Goal: Task Accomplishment & Management: Use online tool/utility

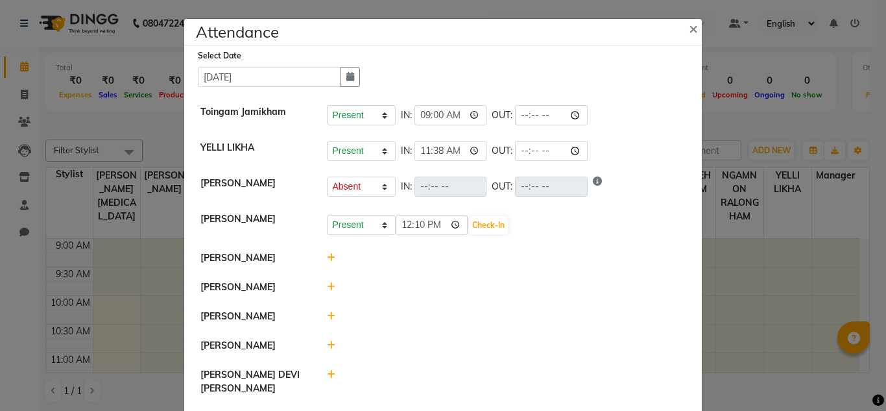
select select "A"
click at [398, 226] on input "12:10" at bounding box center [432, 225] width 73 height 20
type input "11:30"
click at [483, 224] on button "Check-In" at bounding box center [488, 225] width 39 height 18
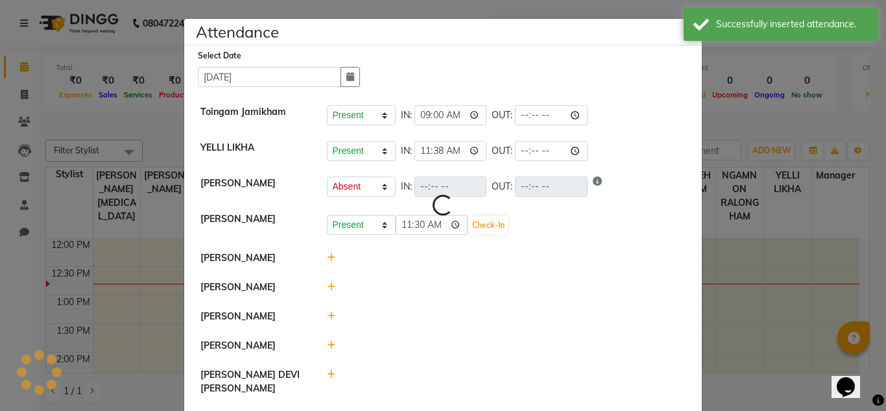
select select "A"
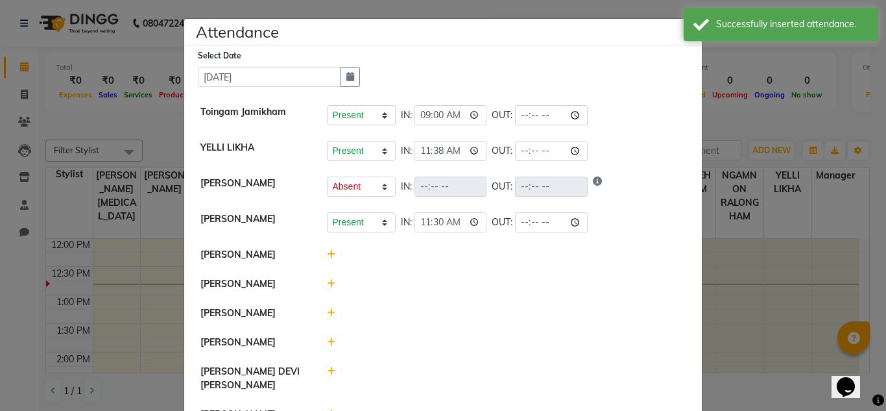
click at [327, 252] on icon at bounding box center [331, 254] width 8 height 9
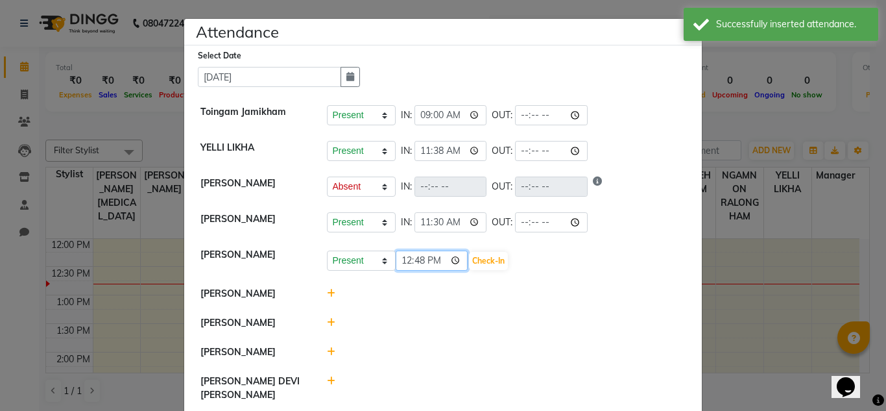
click at [408, 264] on input "12:48" at bounding box center [432, 260] width 73 height 20
type input "10:00"
click at [469, 260] on button "Check-In" at bounding box center [488, 261] width 39 height 18
select select "A"
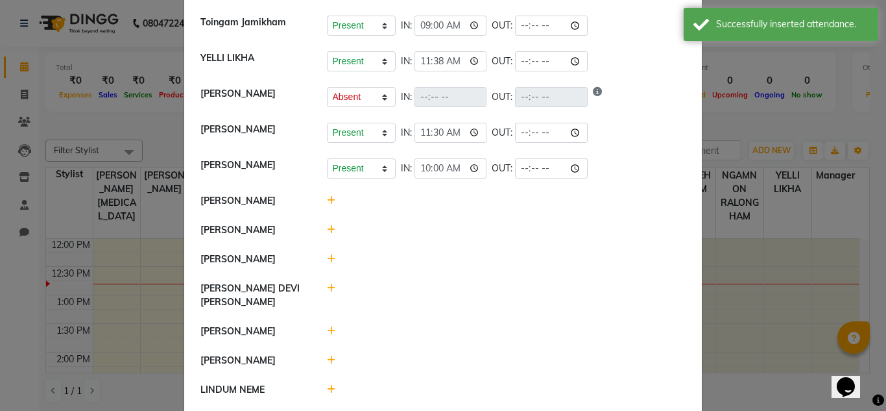
scroll to position [90, 0]
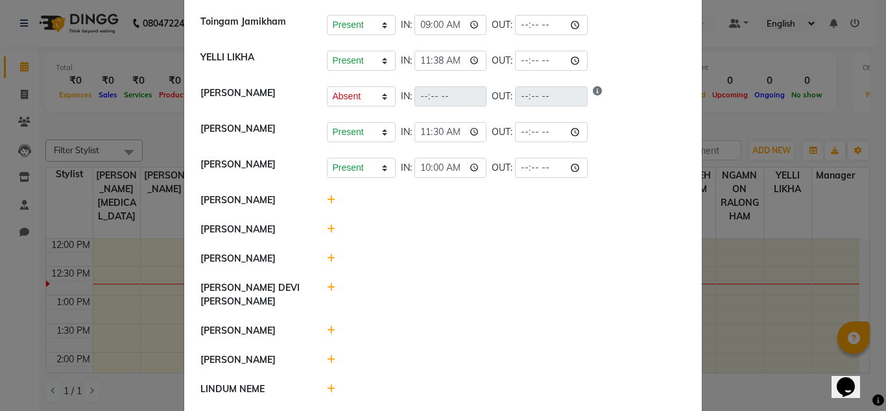
click at [327, 200] on icon at bounding box center [331, 199] width 8 height 9
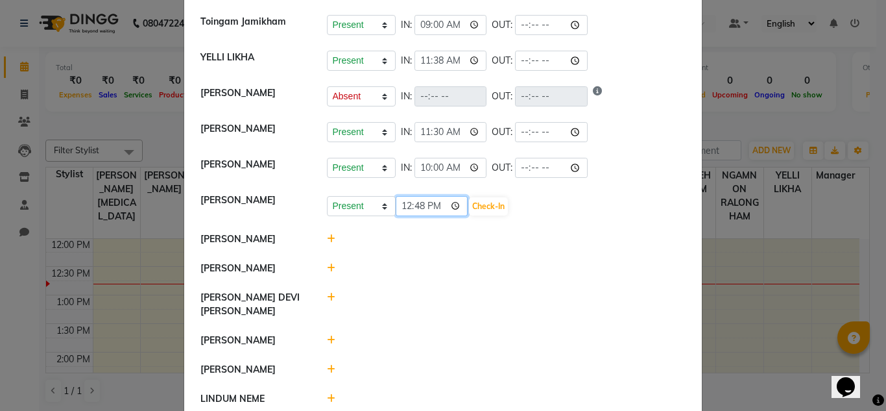
click at [405, 207] on input "12:48" at bounding box center [432, 206] width 73 height 20
type input "11:03"
type input "11:43"
click at [469, 202] on button "Check-In" at bounding box center [488, 206] width 39 height 18
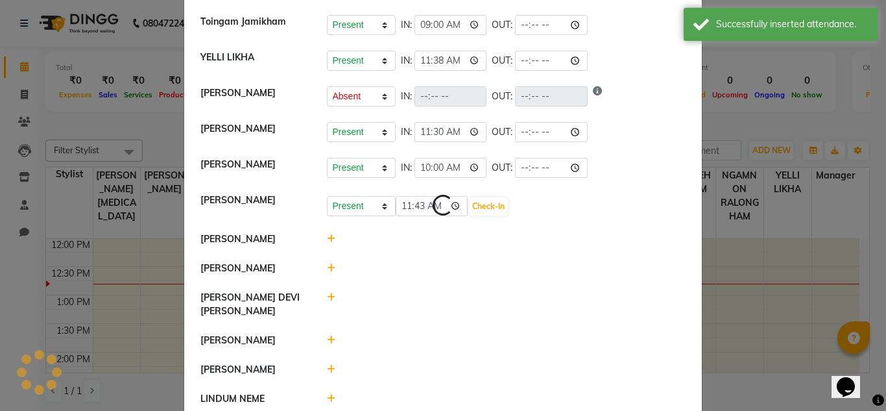
select select "A"
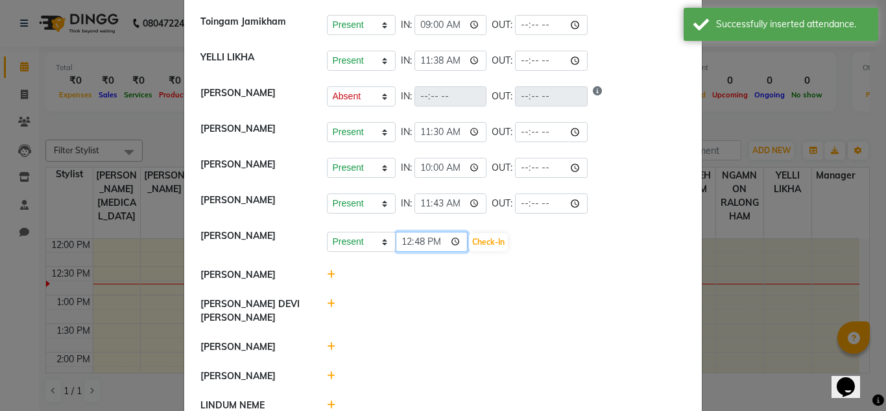
click at [402, 242] on input "12:48" at bounding box center [432, 242] width 73 height 20
type input "11:30"
click at [469, 243] on button "Check-In" at bounding box center [488, 242] width 39 height 18
select select "A"
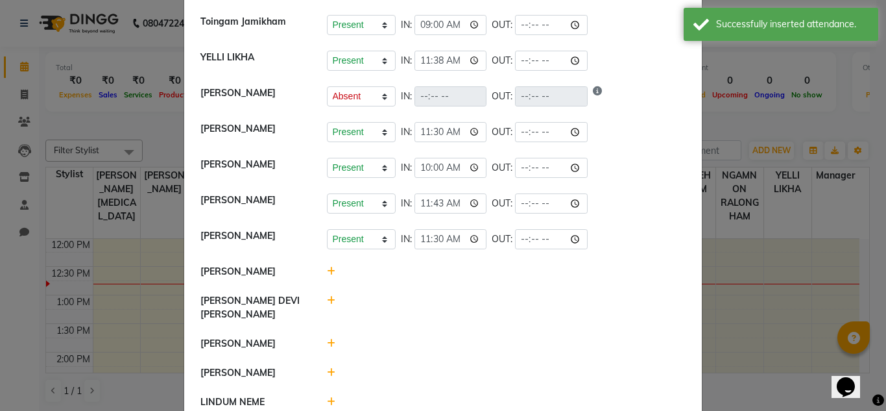
click at [327, 276] on icon at bounding box center [331, 271] width 8 height 9
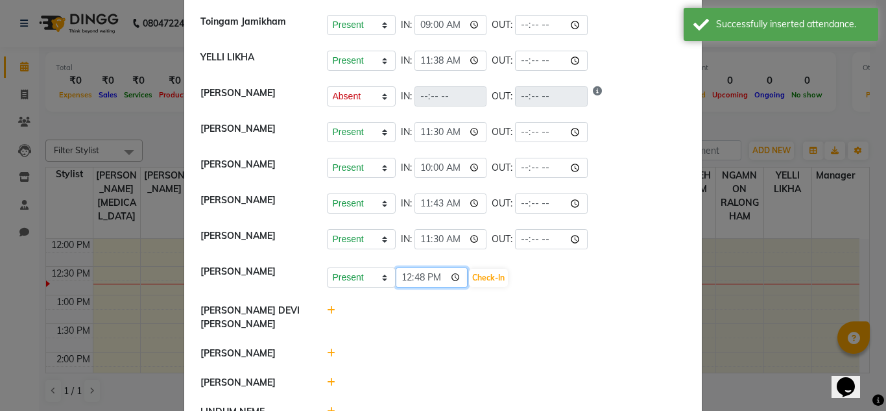
click at [404, 287] on input "12:48" at bounding box center [432, 277] width 73 height 20
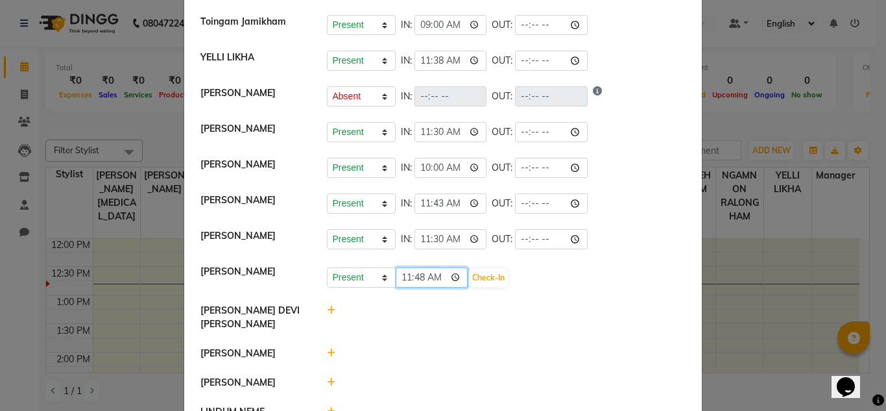
type input "11:00"
click at [469, 287] on button "Check-In" at bounding box center [488, 278] width 39 height 18
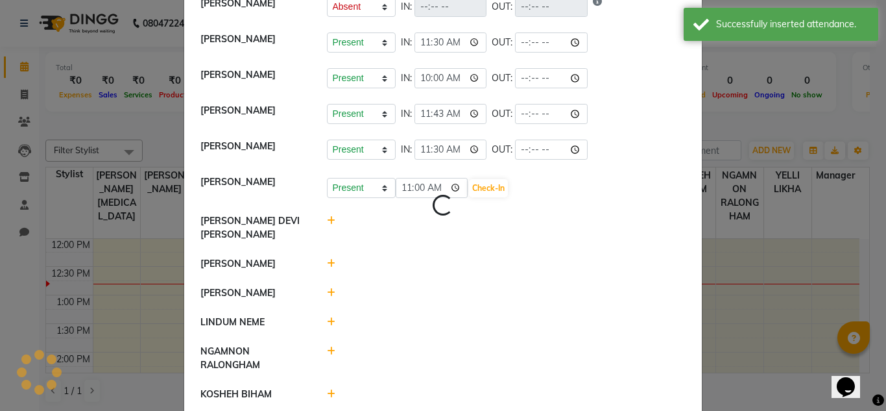
select select "A"
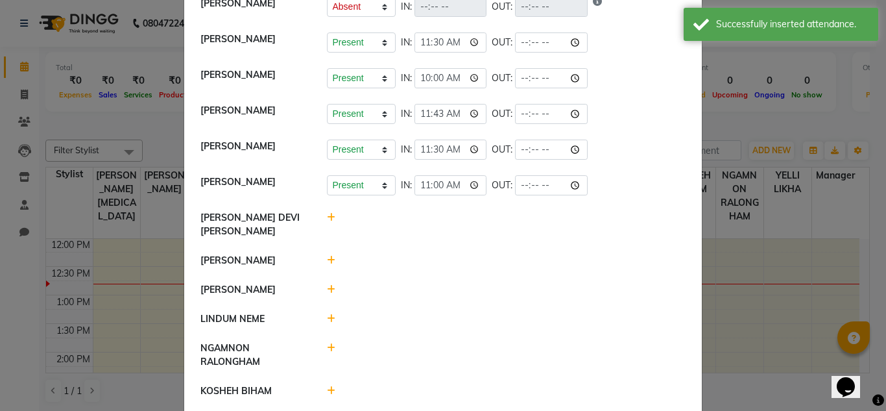
scroll to position [199, 0]
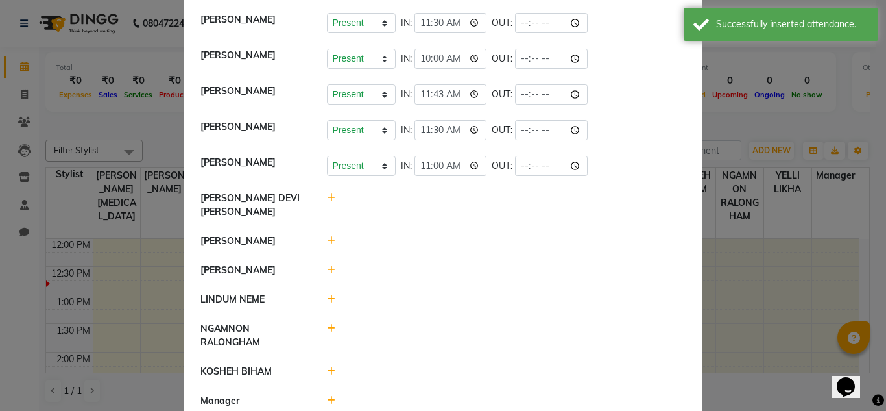
click at [327, 202] on icon at bounding box center [331, 197] width 8 height 9
click at [397, 210] on input "12:48" at bounding box center [432, 204] width 73 height 20
type input "11:40"
click at [474, 208] on button "Check-In" at bounding box center [488, 204] width 39 height 18
select select "A"
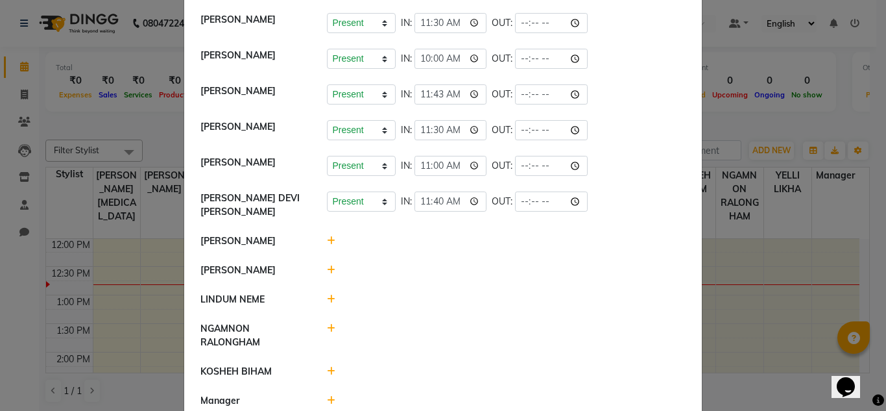
click at [327, 242] on icon at bounding box center [331, 240] width 8 height 9
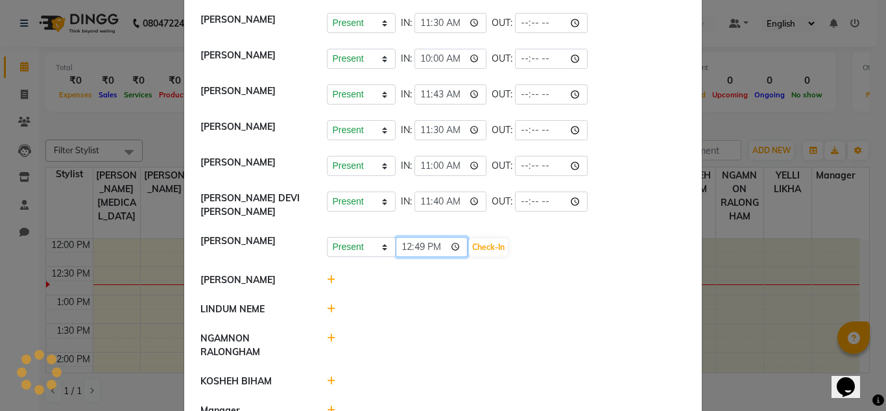
click at [404, 247] on input "12:49" at bounding box center [432, 247] width 73 height 20
type input "10:00"
click at [469, 250] on button "Check-In" at bounding box center [488, 247] width 39 height 18
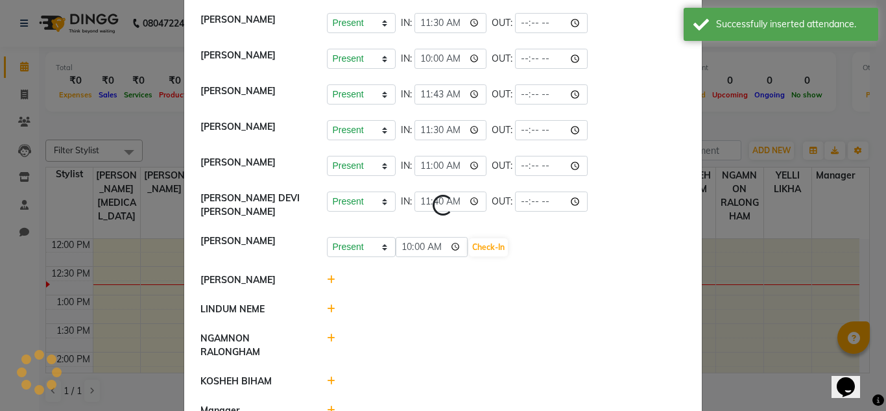
select select "A"
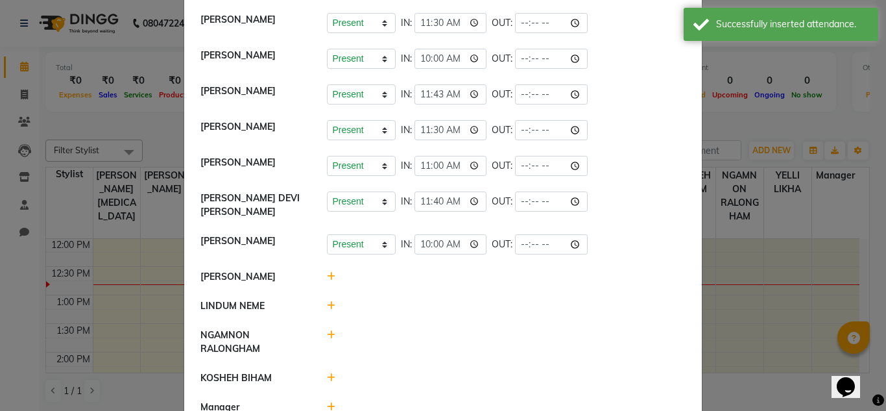
click at [330, 283] on div at bounding box center [506, 277] width 379 height 14
click at [327, 278] on icon at bounding box center [331, 276] width 8 height 9
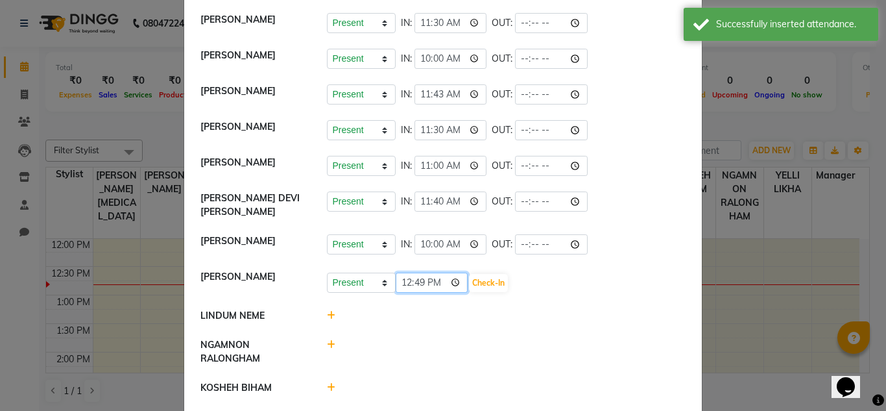
click at [400, 280] on input "12:49" at bounding box center [432, 283] width 73 height 20
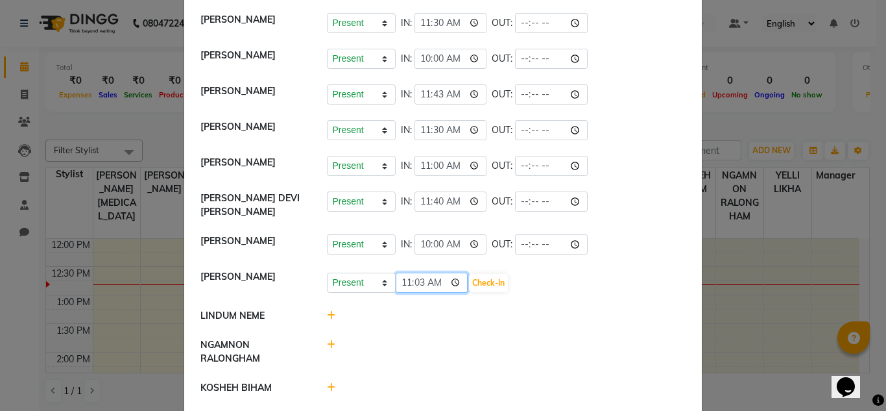
type input "11:30"
click at [469, 289] on button "Check-In" at bounding box center [488, 283] width 39 height 18
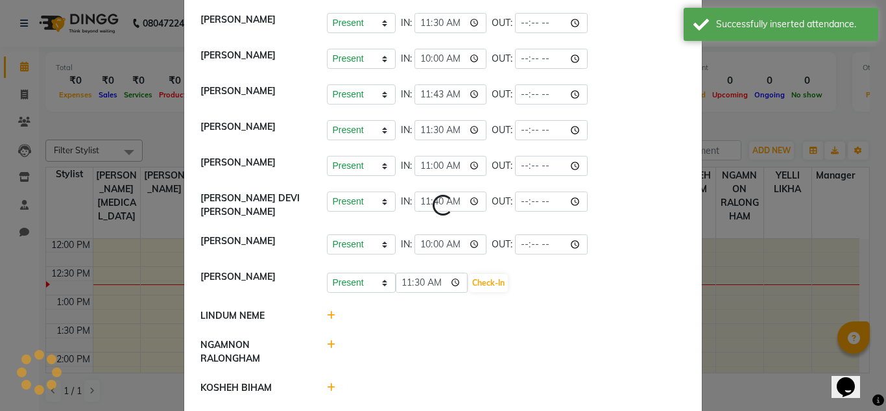
select select "A"
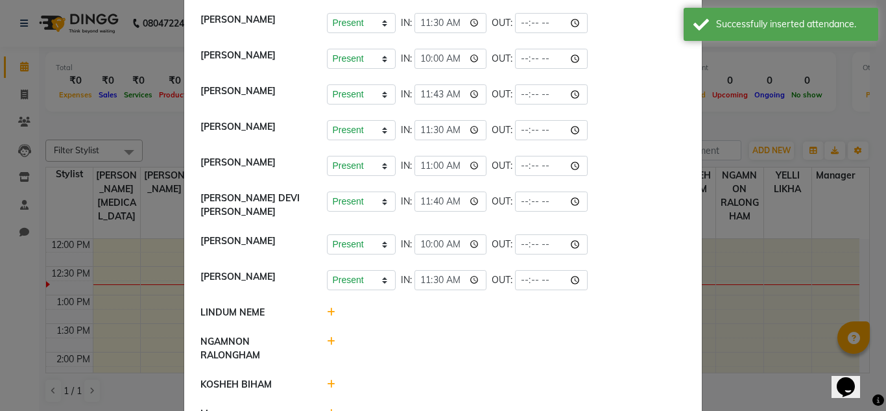
click at [327, 313] on icon at bounding box center [331, 312] width 8 height 9
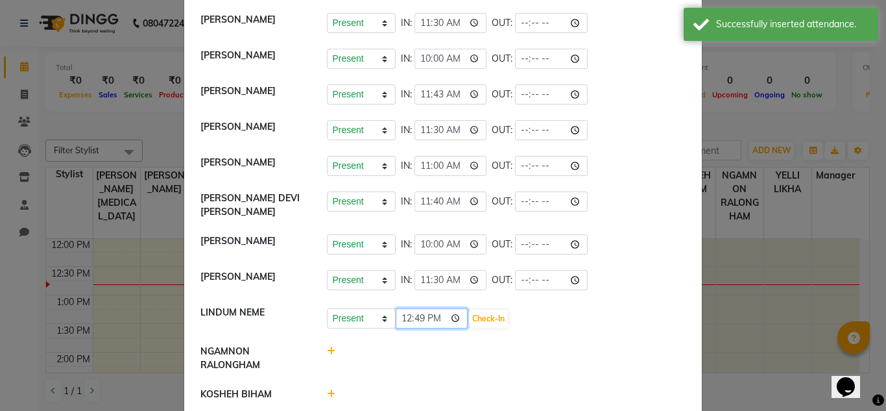
click at [404, 319] on input "12:49" at bounding box center [432, 318] width 73 height 20
type input "10:30"
click at [469, 321] on button "Check-In" at bounding box center [488, 318] width 39 height 18
select select "A"
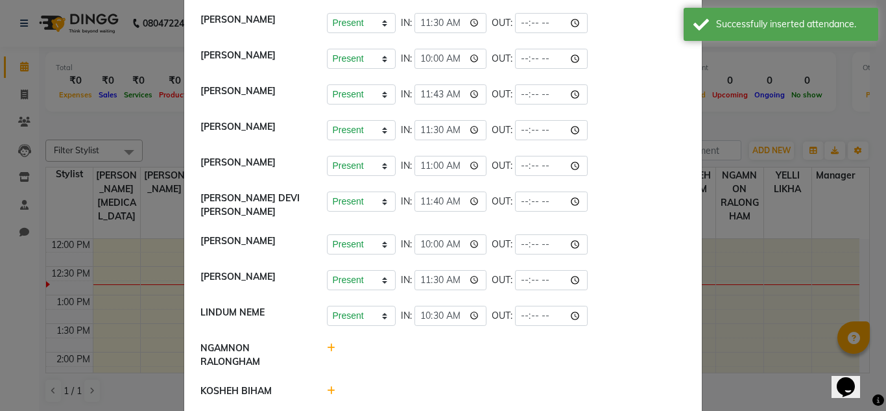
scroll to position [304, 0]
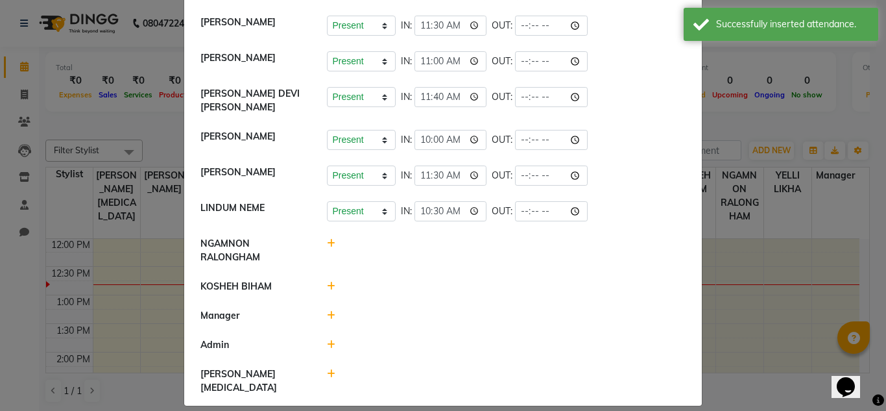
click at [327, 243] on icon at bounding box center [331, 243] width 8 height 9
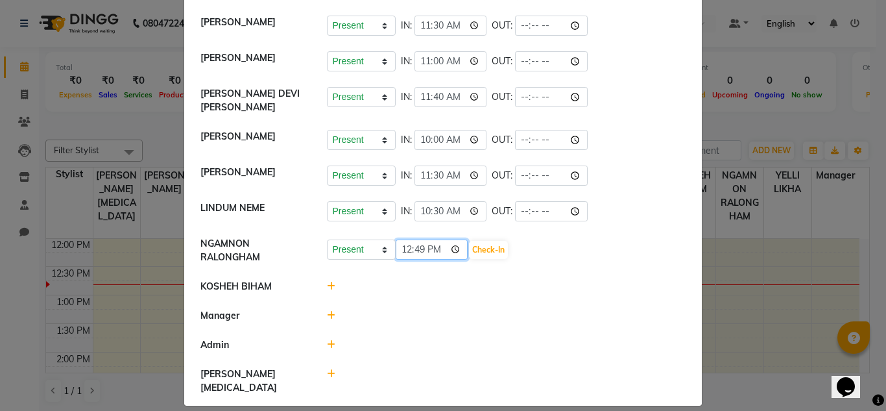
click at [402, 251] on input "12:49" at bounding box center [432, 249] width 73 height 20
type input "09:00"
click at [476, 250] on button "Check-In" at bounding box center [488, 250] width 39 height 18
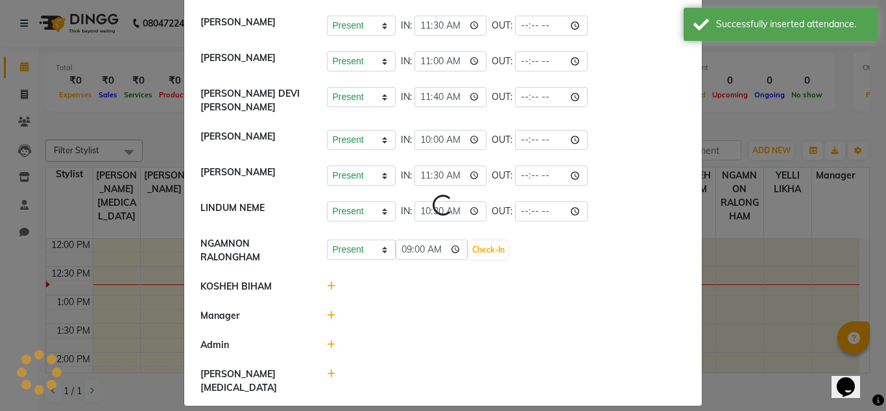
select select "A"
click at [327, 286] on icon at bounding box center [331, 286] width 8 height 9
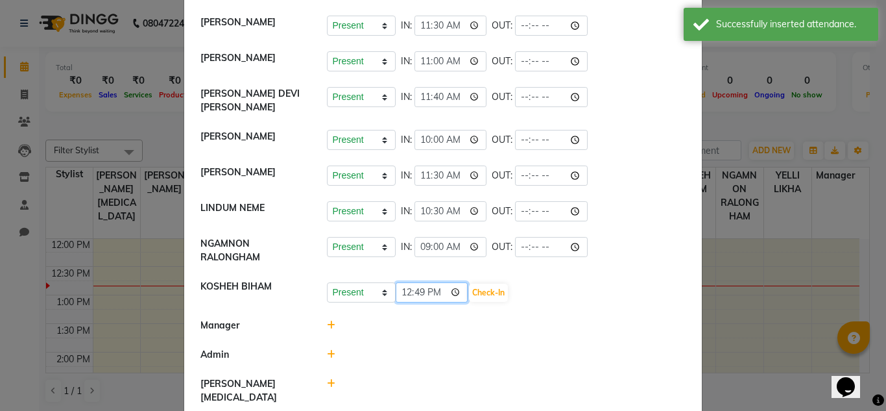
click at [402, 297] on input "12:49" at bounding box center [432, 292] width 73 height 20
type input "09:00"
click at [469, 295] on button "Check-In" at bounding box center [488, 293] width 39 height 18
select select "A"
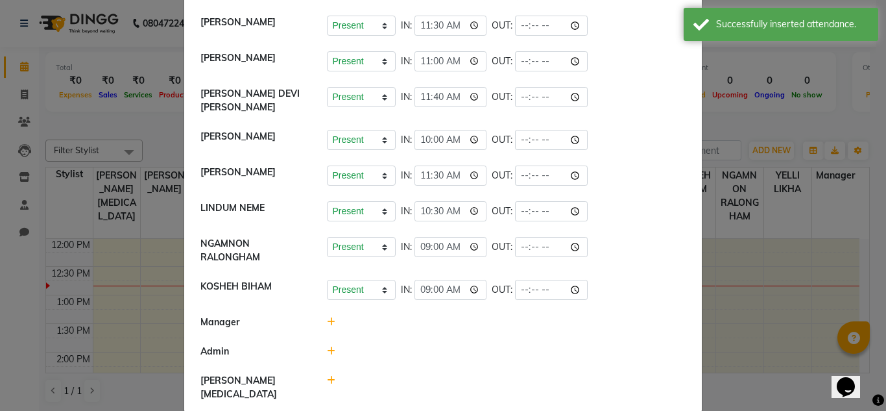
click at [327, 382] on icon at bounding box center [331, 380] width 8 height 9
click at [403, 383] on input "12:50" at bounding box center [432, 386] width 73 height 20
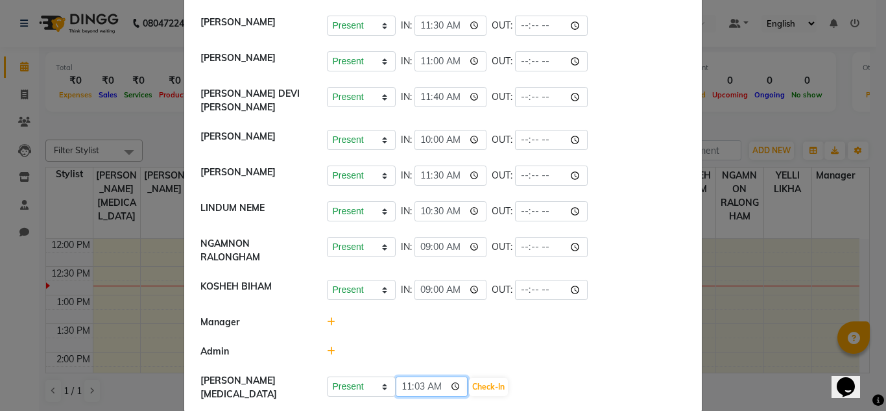
type input "11:30"
click at [477, 391] on button "Check-In" at bounding box center [488, 387] width 39 height 18
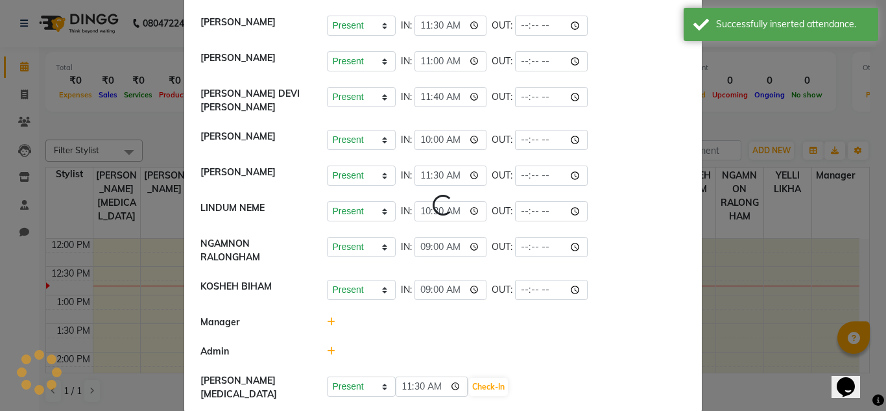
select select "A"
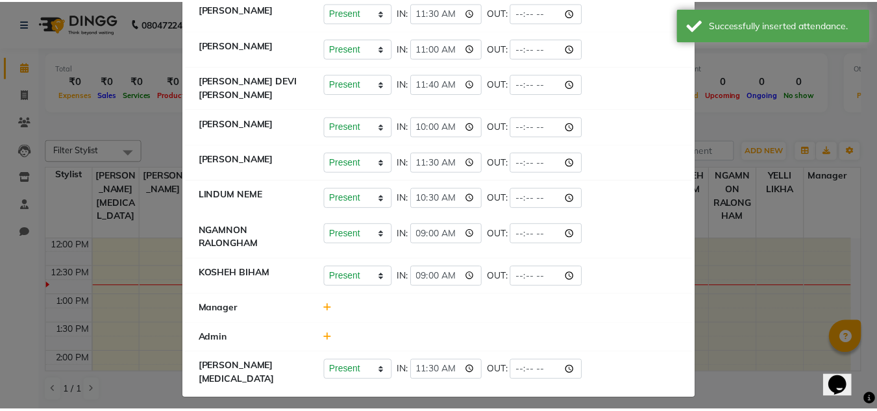
scroll to position [0, 0]
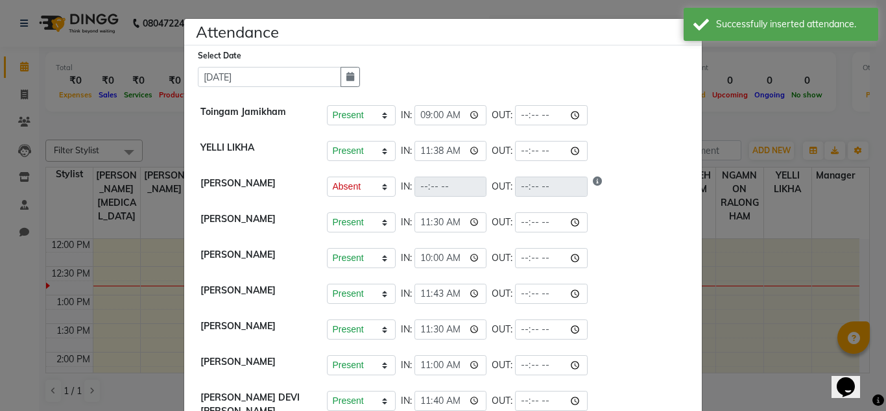
click at [630, 10] on ngb-modal-window "Attendance × Select Date [DATE] Toingam Jamikham Present Absent Late Half Day W…" at bounding box center [443, 205] width 886 height 411
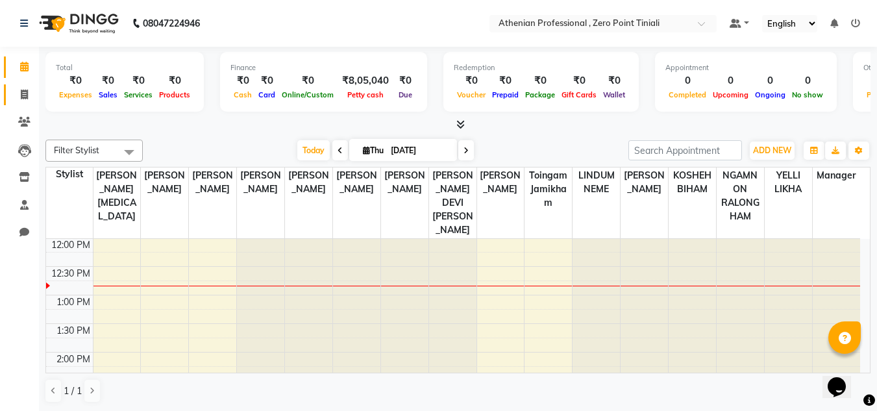
click at [21, 86] on link "Invoice" at bounding box center [19, 94] width 31 height 21
select select "service"
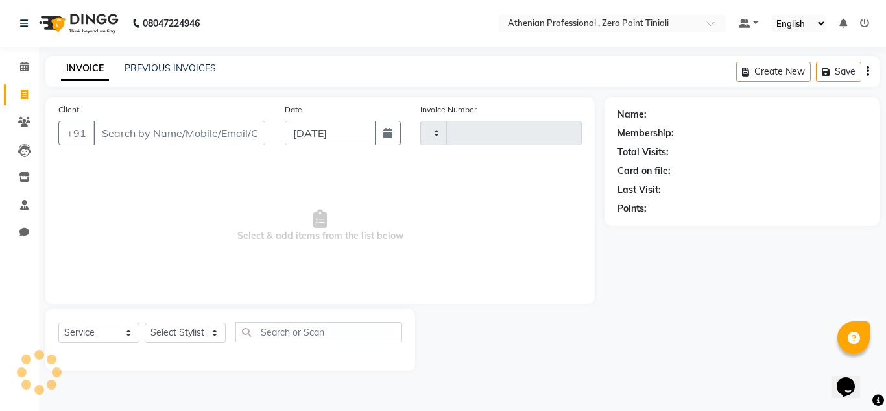
type input "2316"
select select "8300"
click at [162, 63] on link "PREVIOUS INVOICES" at bounding box center [170, 68] width 91 height 12
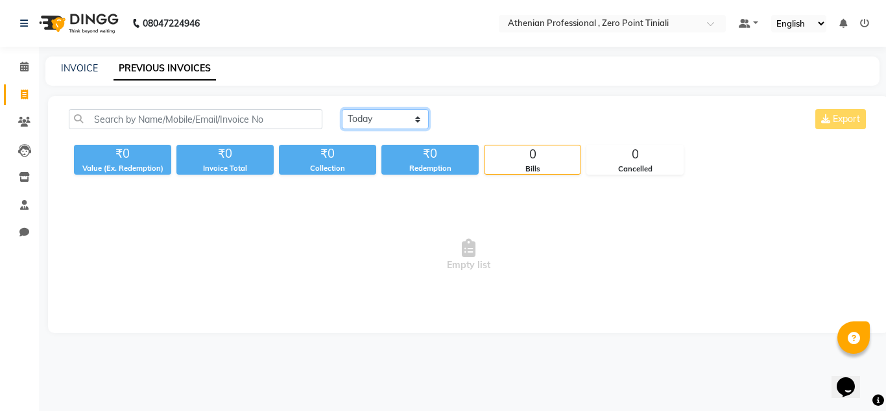
click at [384, 123] on select "[DATE] [DATE] Custom Range" at bounding box center [385, 119] width 87 height 20
select select "range"
click at [342, 109] on select "[DATE] [DATE] Custom Range" at bounding box center [385, 119] width 87 height 20
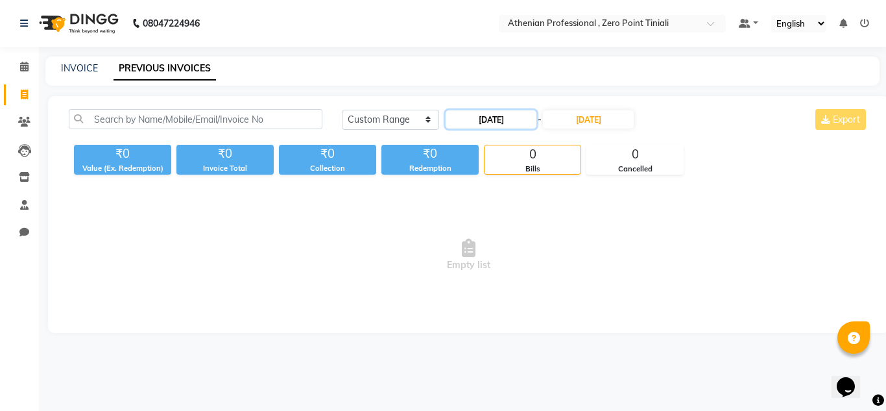
click at [501, 120] on input "[DATE]" at bounding box center [491, 119] width 91 height 18
select select "9"
select select "2025"
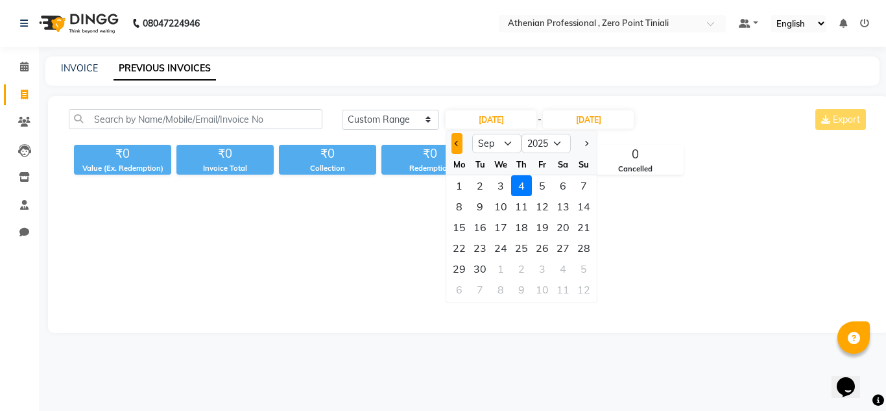
click at [456, 145] on span "Previous month" at bounding box center [457, 143] width 5 height 5
select select "8"
click at [539, 182] on div "1" at bounding box center [542, 185] width 21 height 21
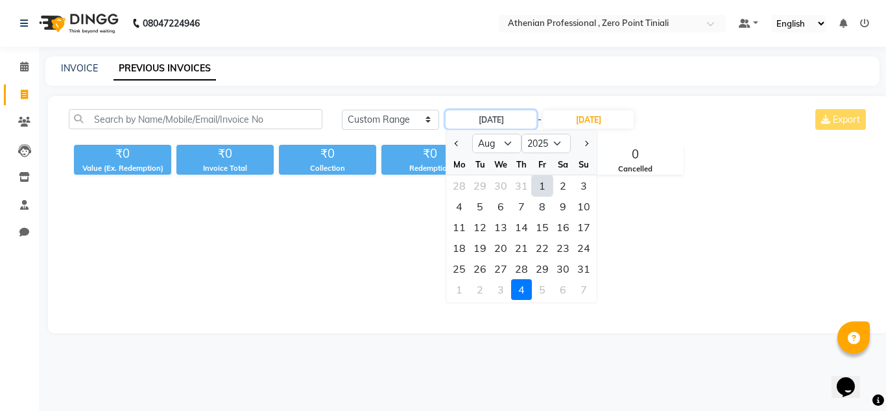
type input "[DATE]"
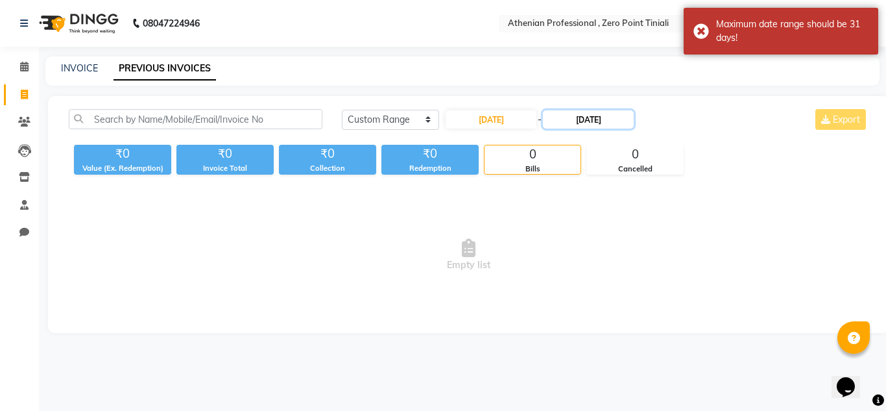
click at [621, 123] on input "[DATE]" at bounding box center [588, 119] width 91 height 18
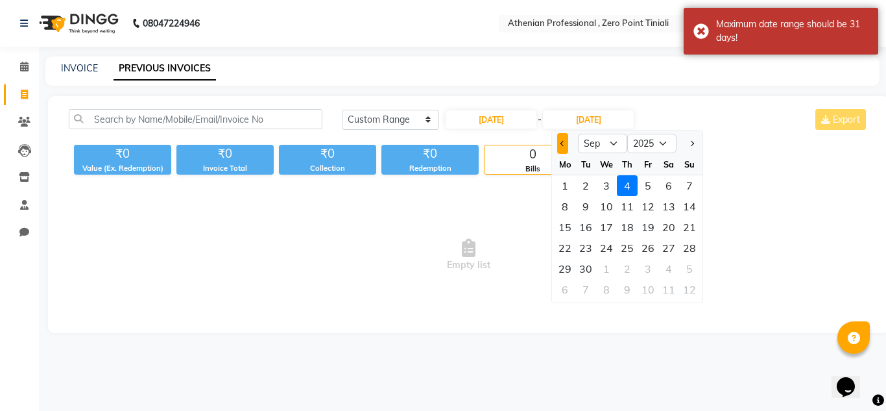
click at [566, 145] on button "Previous month" at bounding box center [562, 143] width 11 height 21
select select "8"
click at [650, 186] on div "1" at bounding box center [648, 185] width 21 height 21
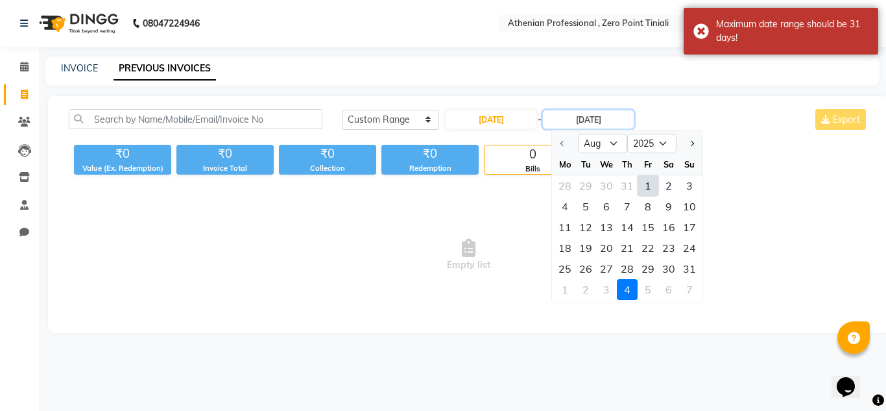
type input "[DATE]"
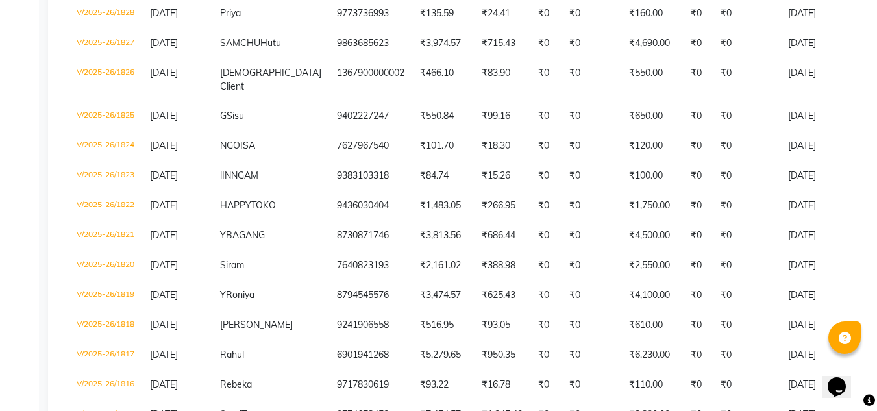
scroll to position [463, 0]
